Goal: Task Accomplishment & Management: Use online tool/utility

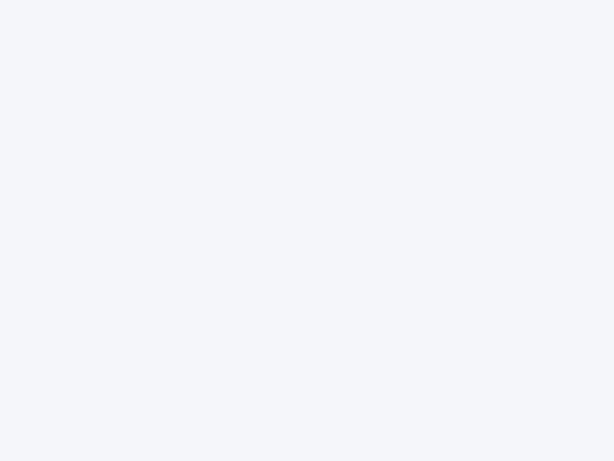
click at [307, 230] on div at bounding box center [307, 230] width 614 height 461
